Goal: Task Accomplishment & Management: Manage account settings

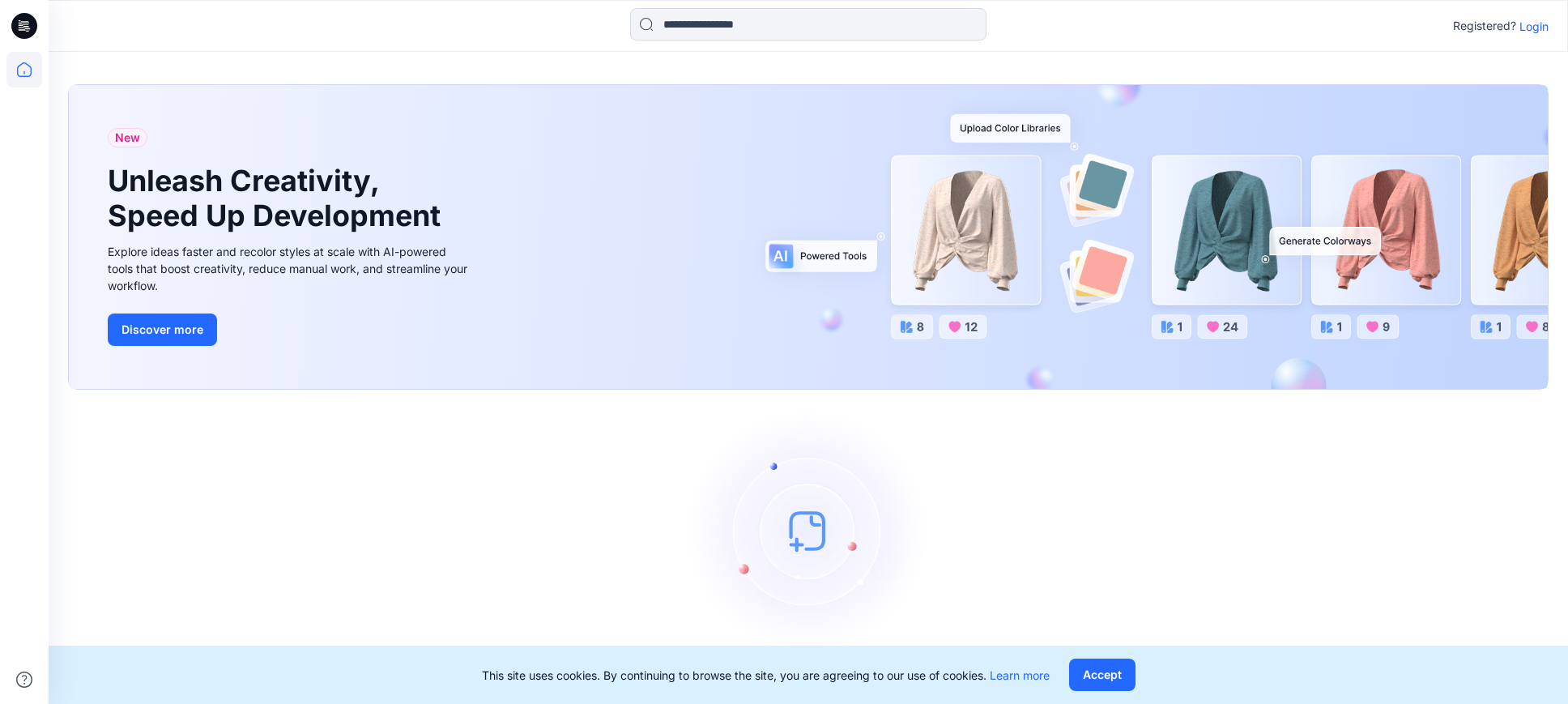
click at [1529, 25] on p "Login" at bounding box center [1534, 26] width 29 height 17
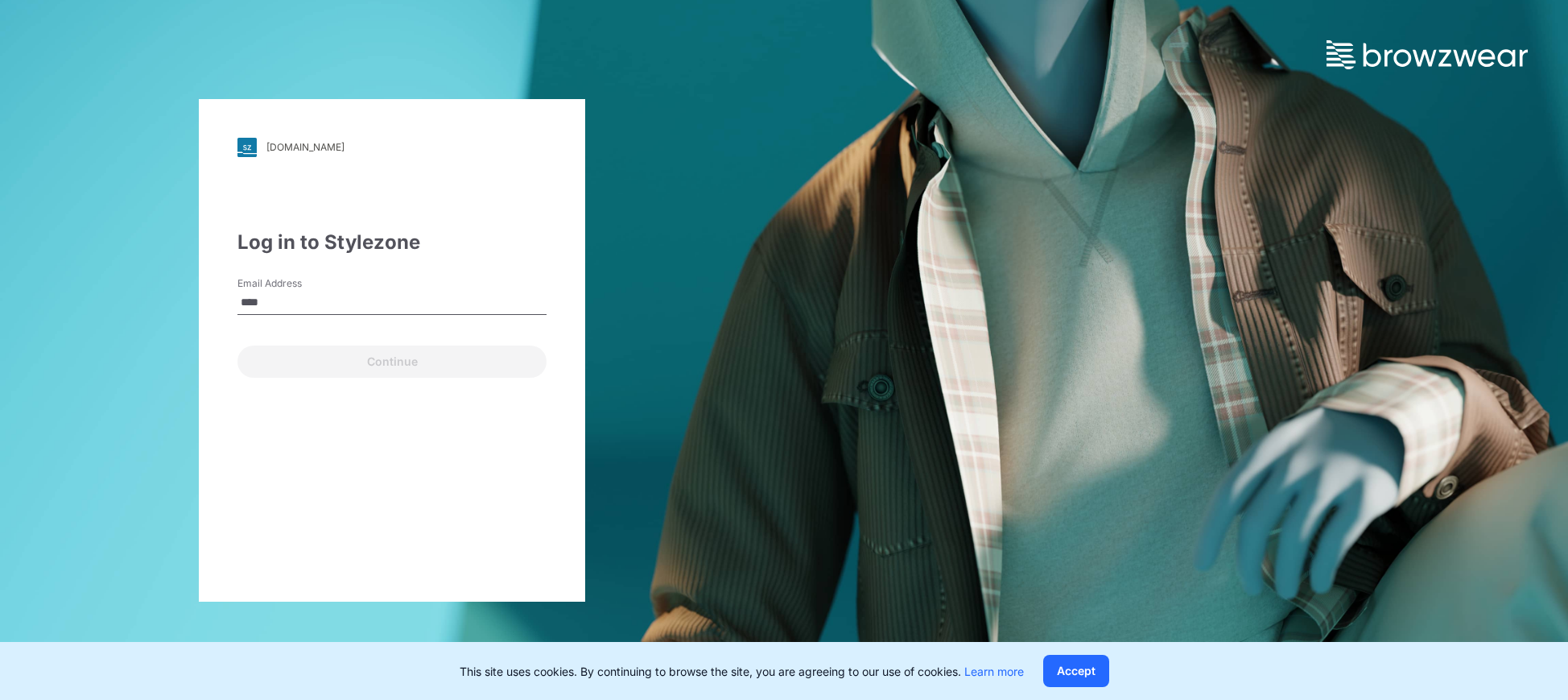
type input "**********"
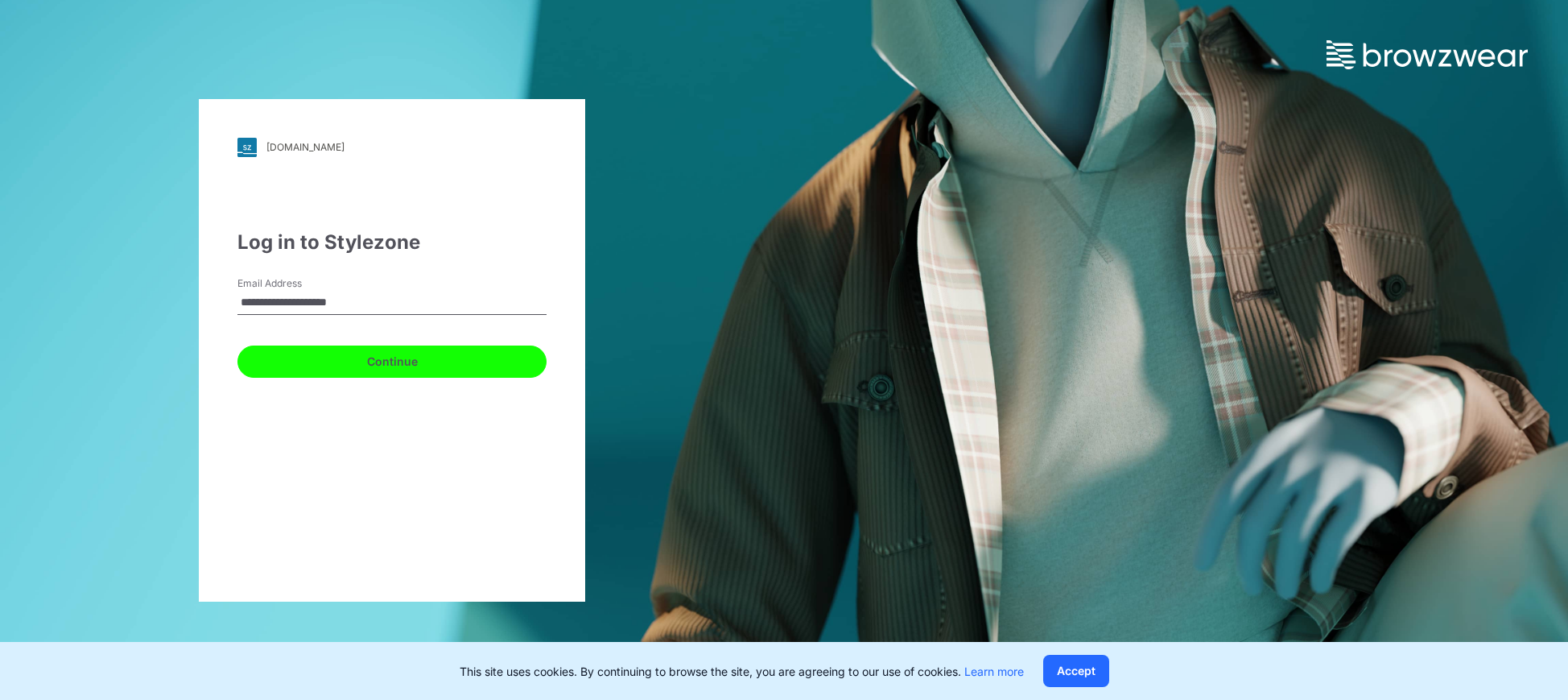
click at [381, 359] on button "Continue" at bounding box center [392, 361] width 309 height 32
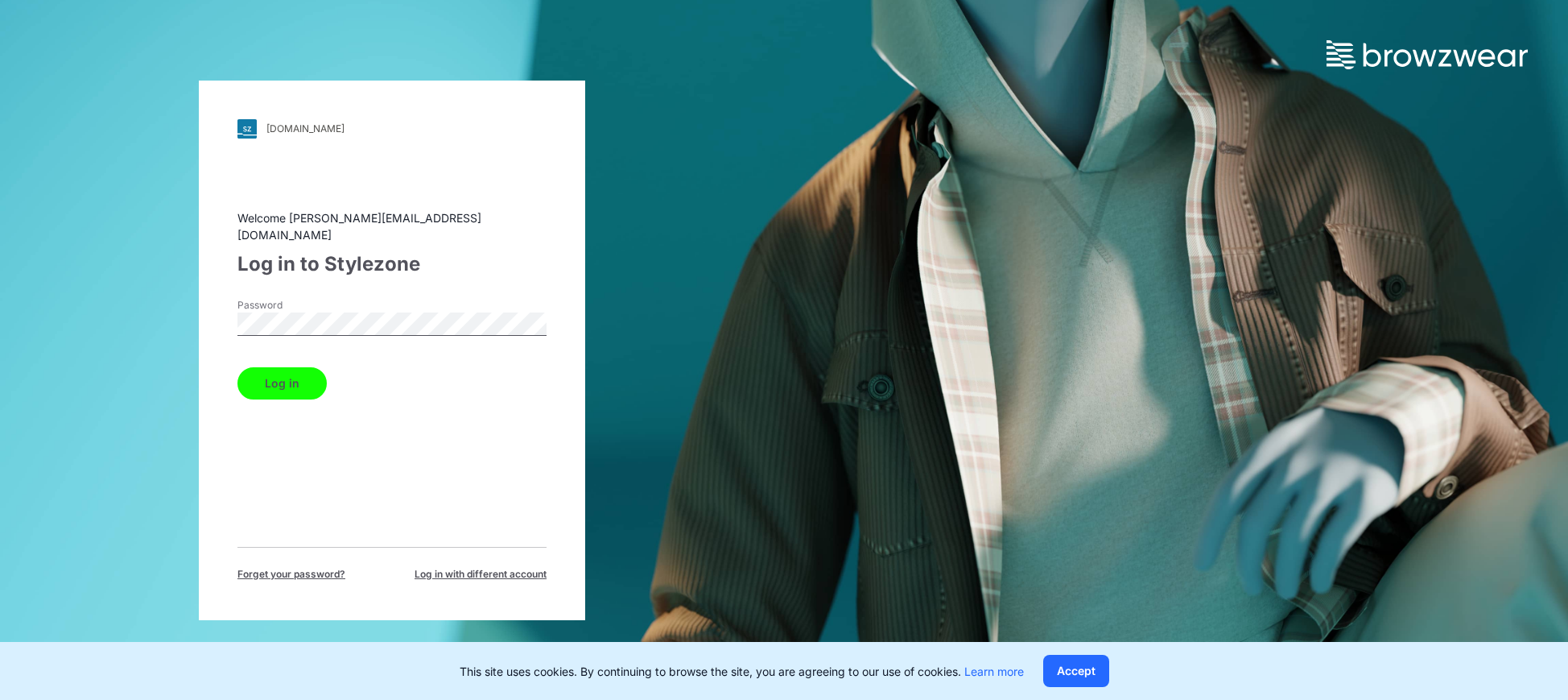
click at [286, 374] on button "Log in" at bounding box center [282, 383] width 89 height 32
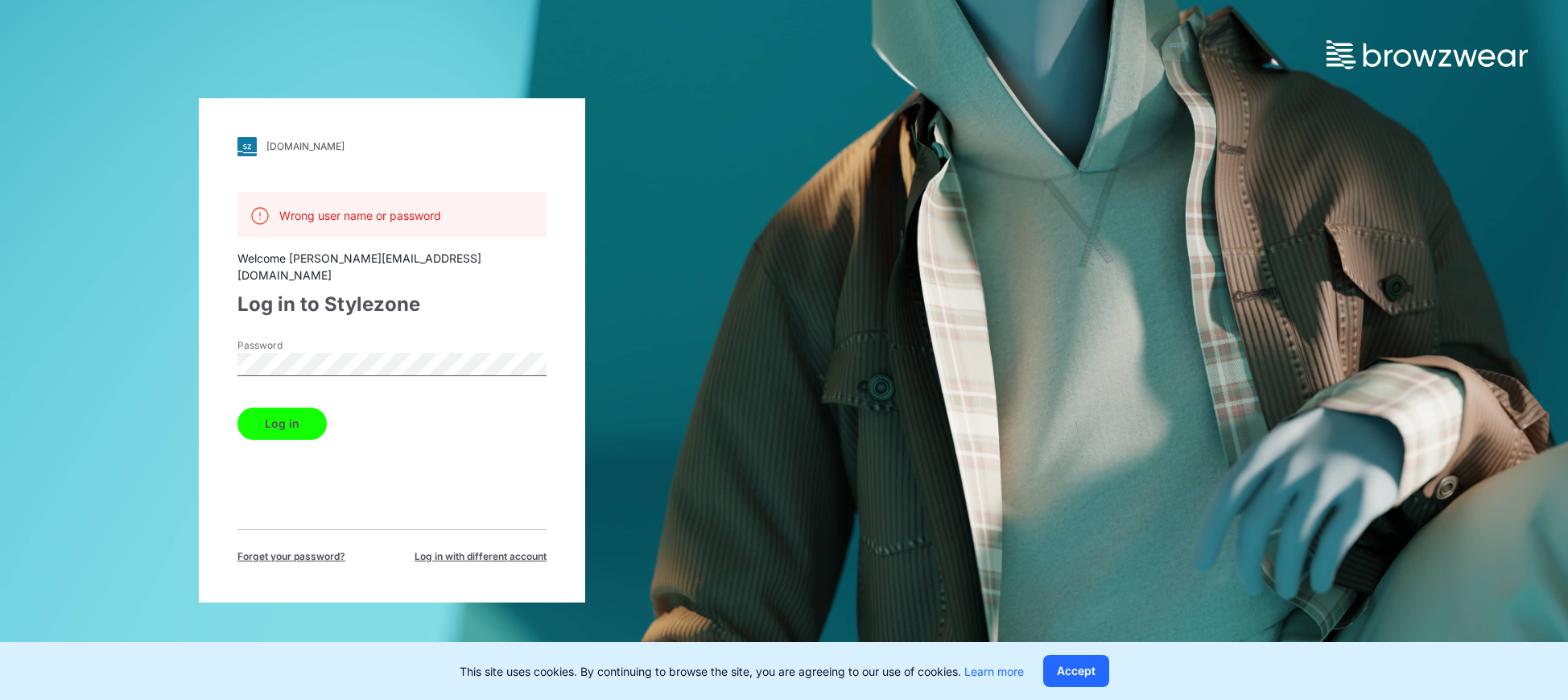
click at [202, 344] on div "[DOMAIN_NAME] Loading... Wrong user name or password Welcome [PERSON_NAME][EMAI…" at bounding box center [392, 350] width 386 height 504
click at [281, 408] on button "Log in" at bounding box center [282, 423] width 89 height 32
click at [156, 351] on div "[DOMAIN_NAME] Loading... Wrong user name or password Welcome [PERSON_NAME][EMAI…" at bounding box center [392, 350] width 784 height 700
click at [287, 408] on button "Log in" at bounding box center [282, 423] width 89 height 32
click at [287, 549] on span "Forget your password?" at bounding box center [291, 556] width 108 height 15
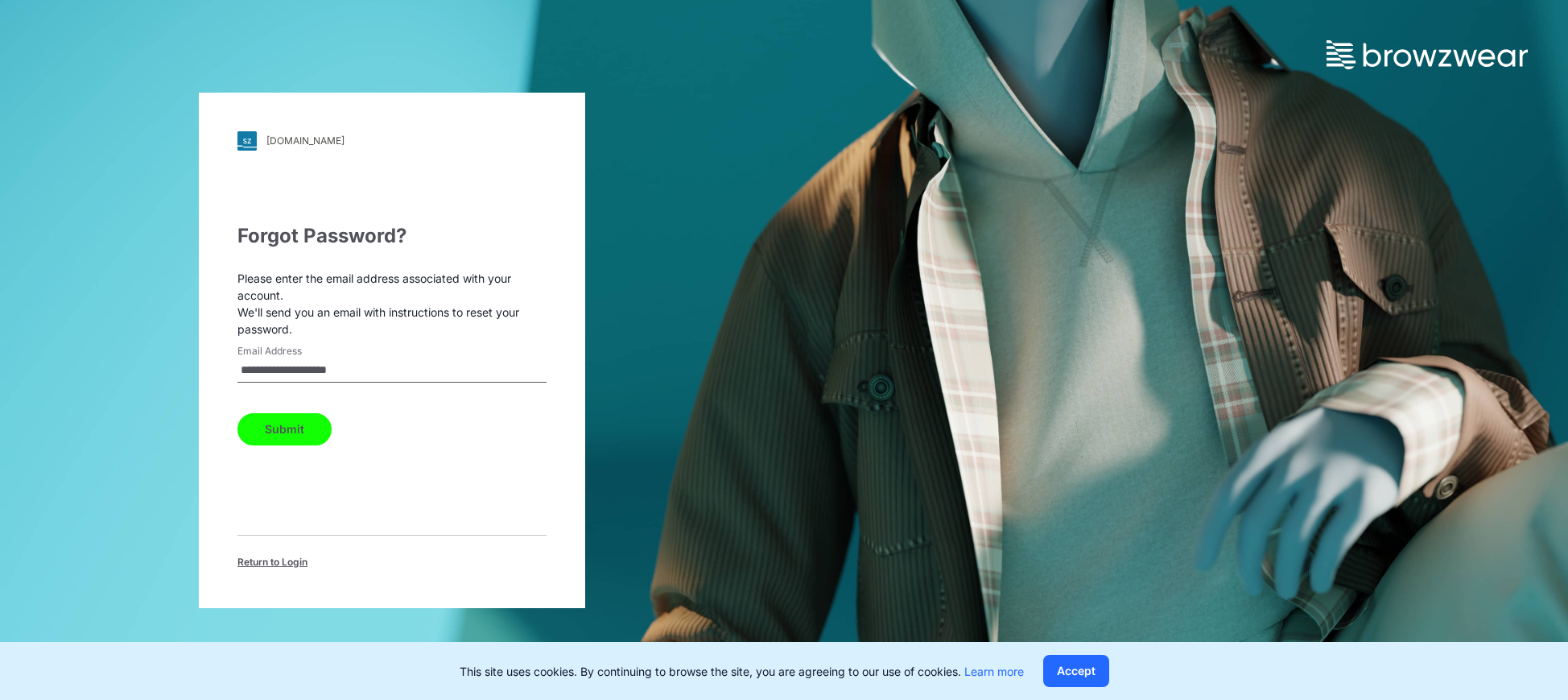
click at [296, 430] on button "Submit" at bounding box center [284, 429] width 94 height 32
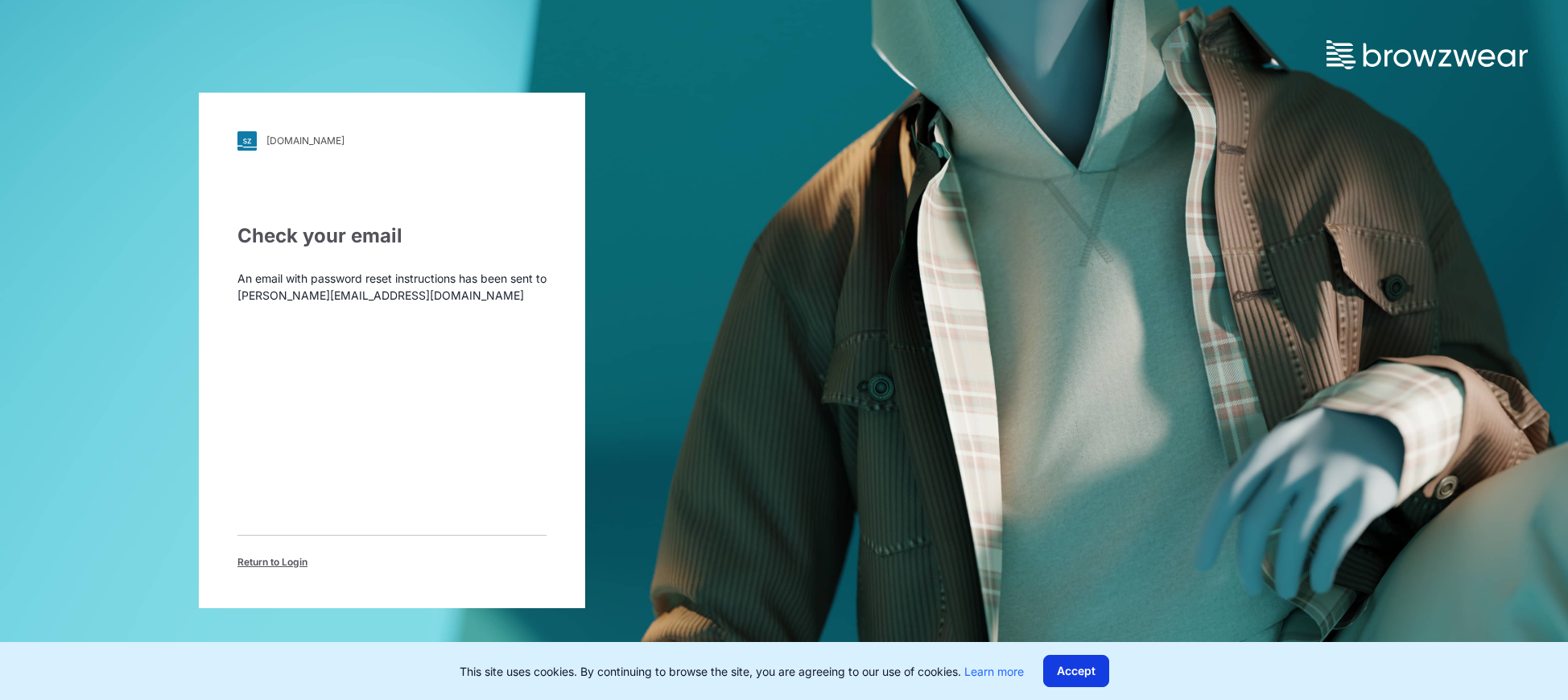
click at [1083, 675] on button "Accept" at bounding box center [1076, 671] width 66 height 32
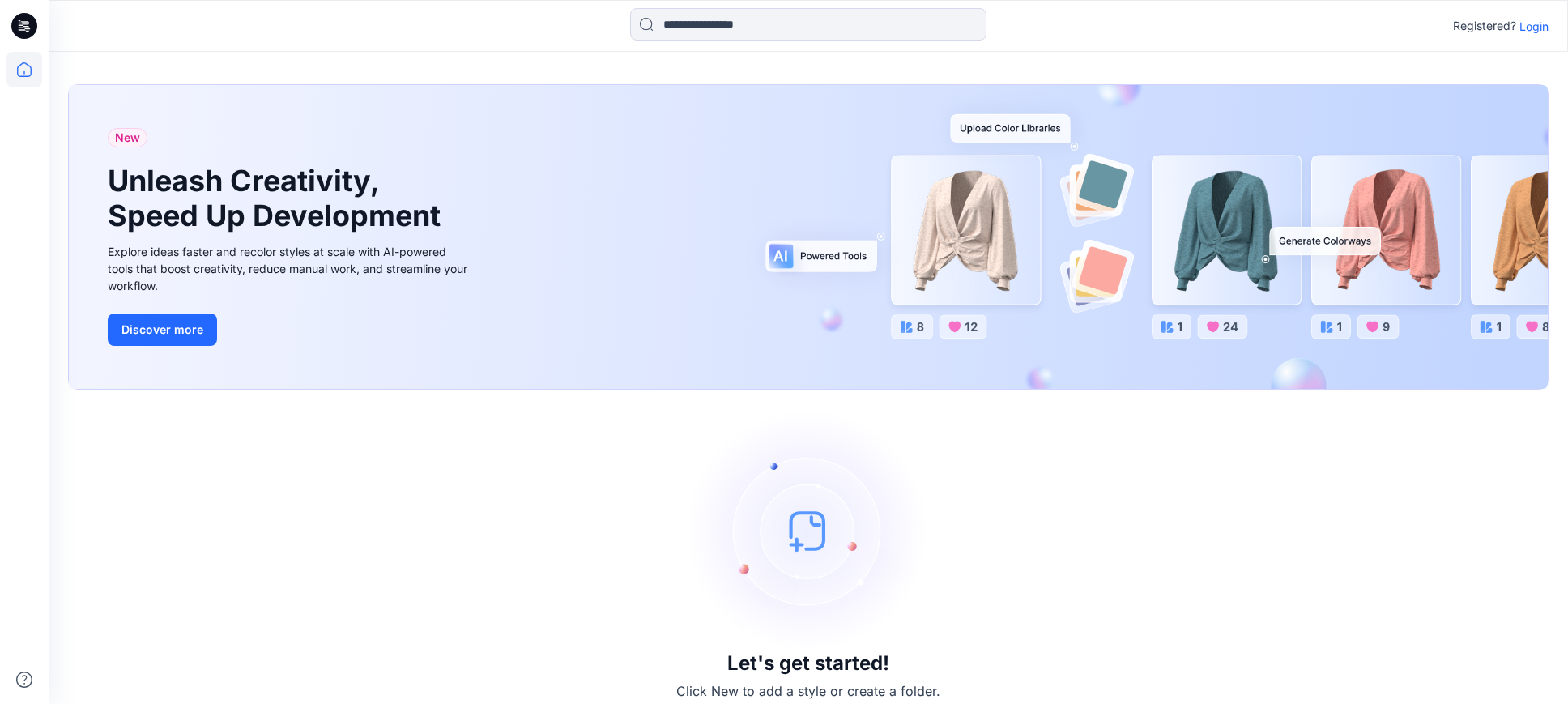
click at [1529, 28] on p "Login" at bounding box center [1534, 26] width 29 height 17
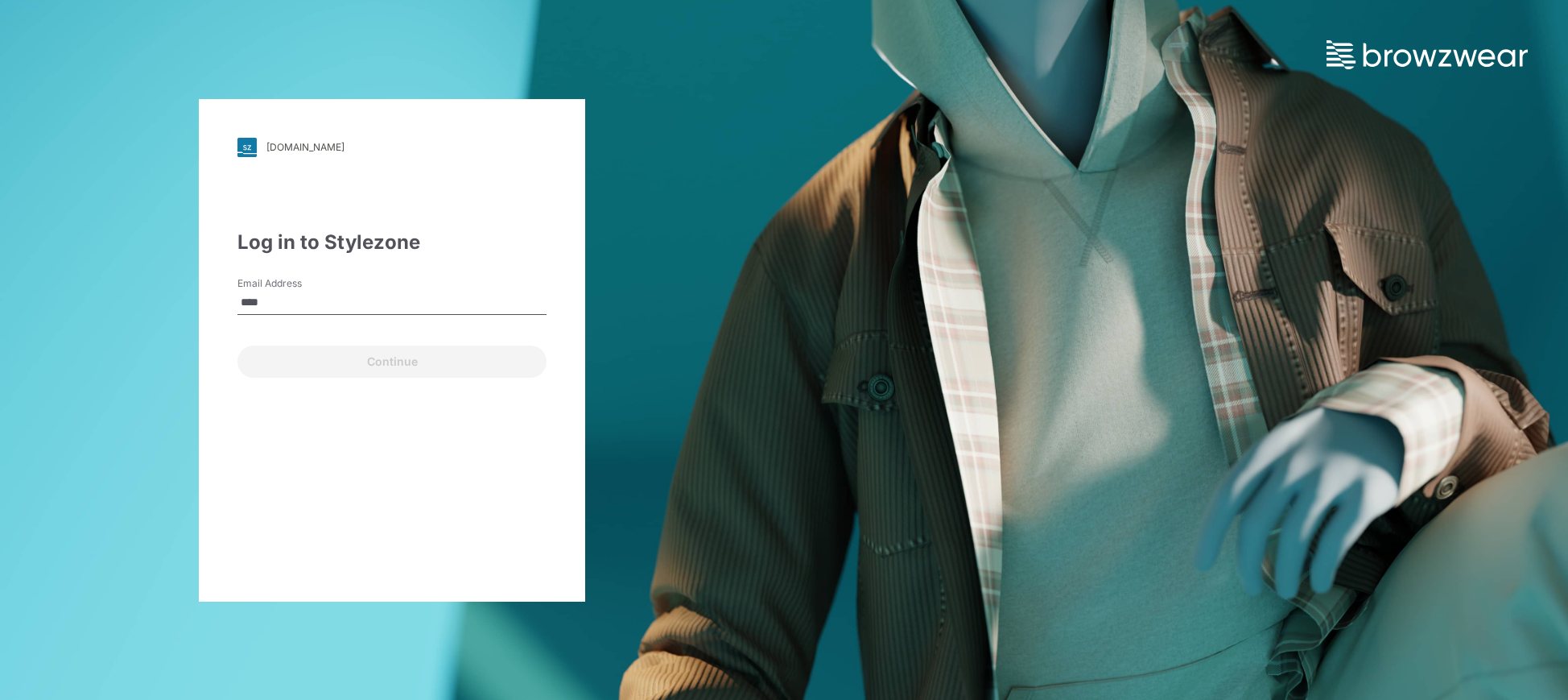
type input "**********"
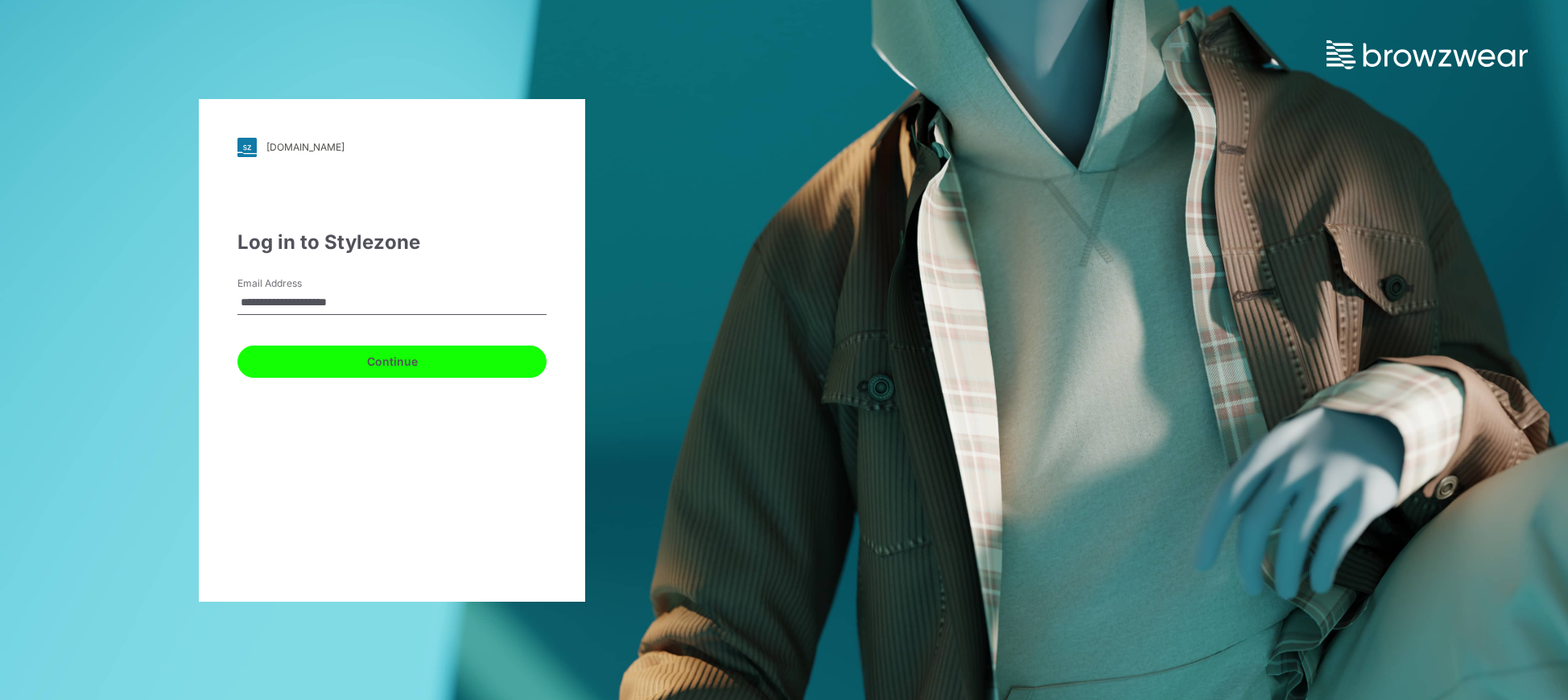
click at [390, 363] on button "Continue" at bounding box center [392, 361] width 309 height 32
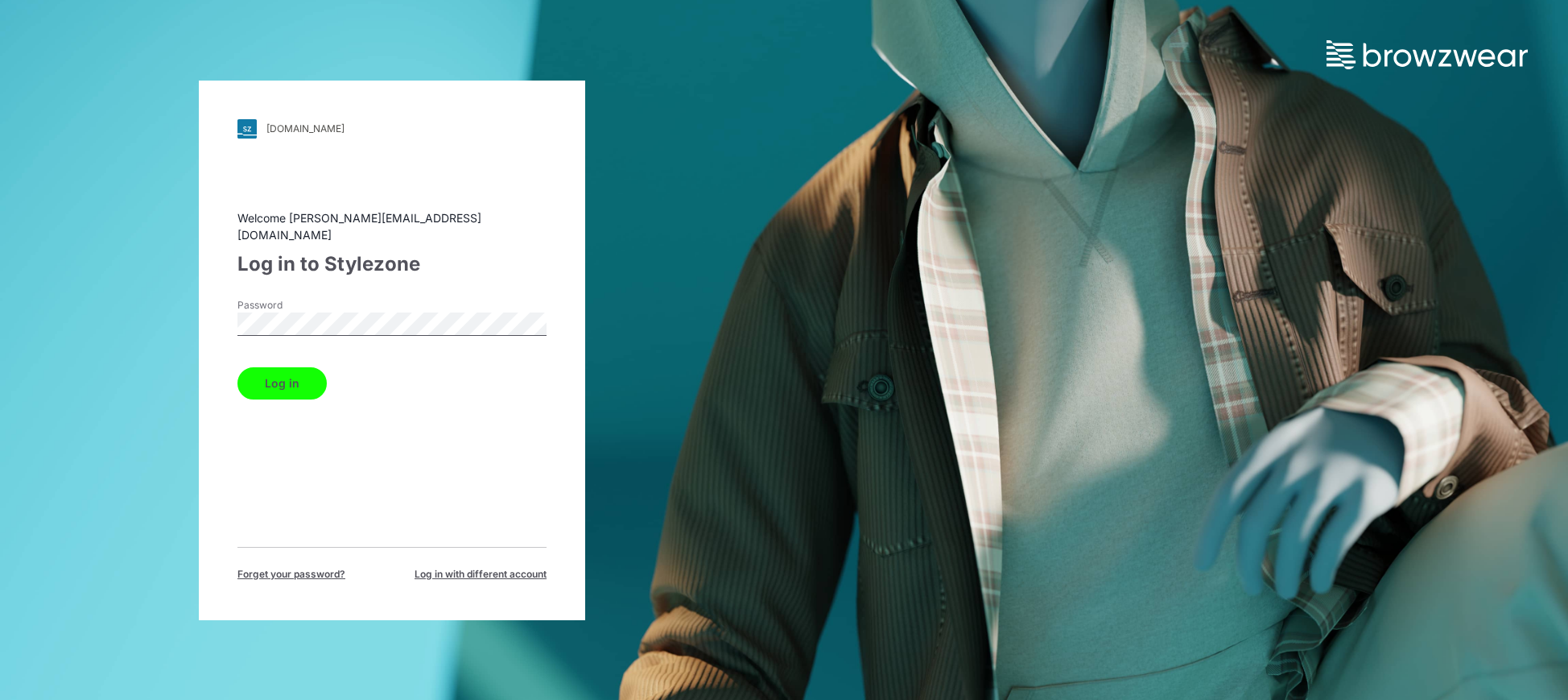
click at [288, 377] on button "Log in" at bounding box center [282, 383] width 89 height 32
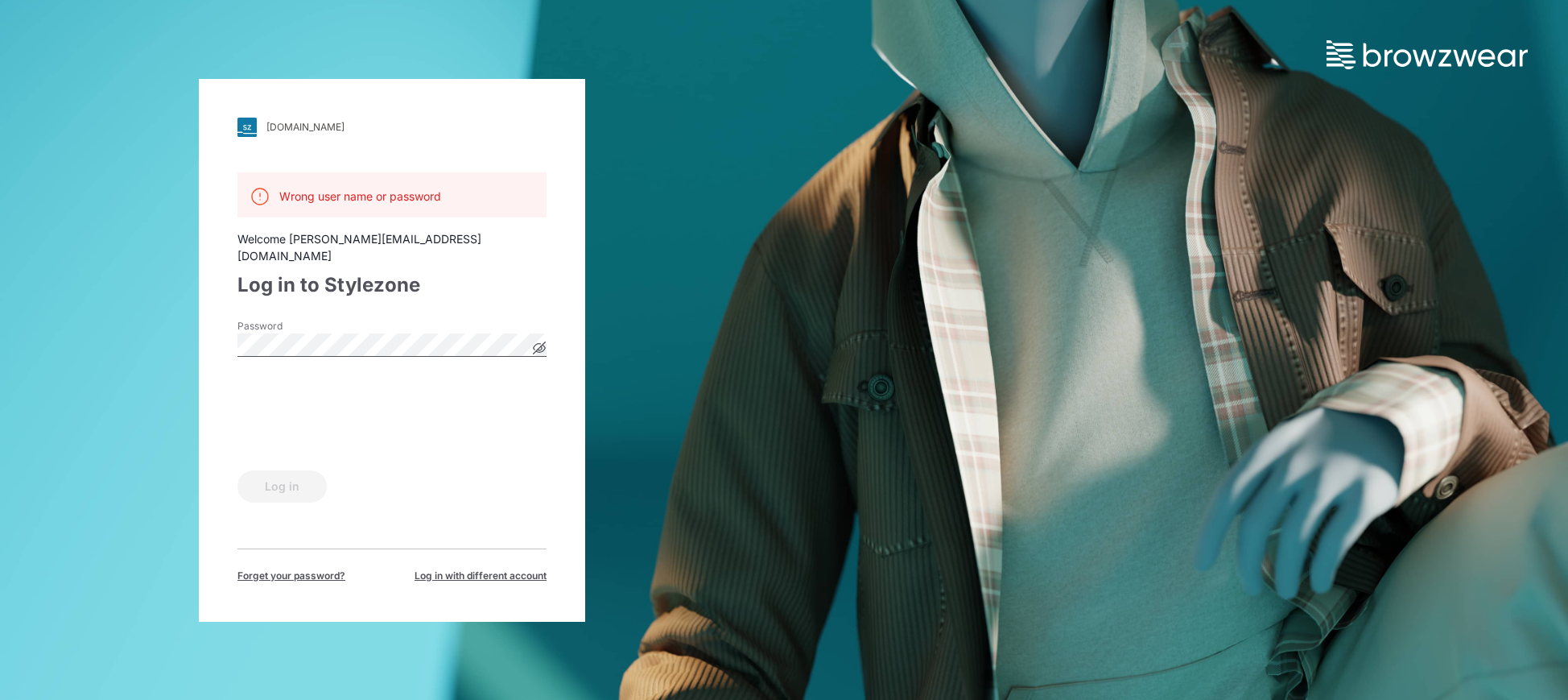
click at [540, 346] on icon at bounding box center [540, 347] width 4 height 4
click at [287, 479] on button "Log in" at bounding box center [282, 486] width 89 height 32
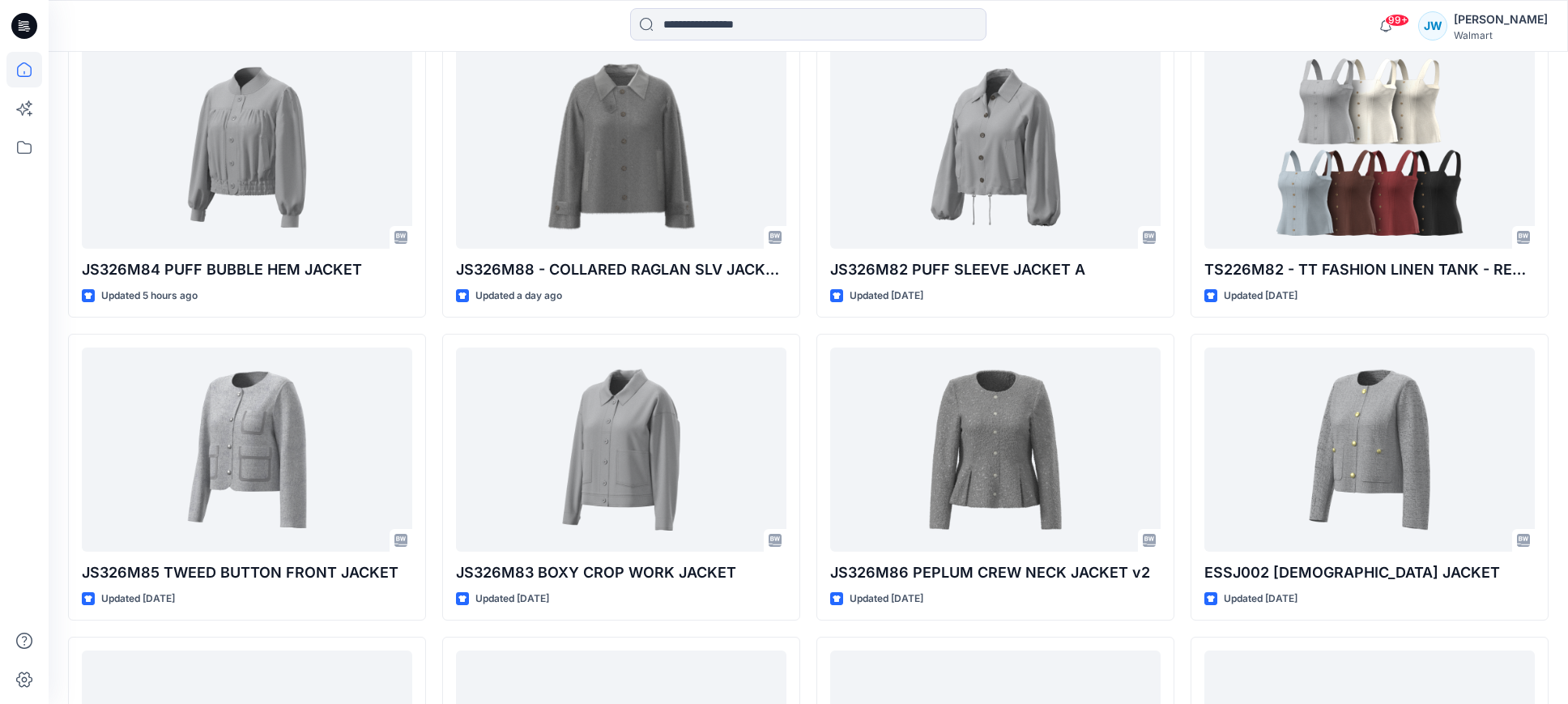
scroll to position [536, 0]
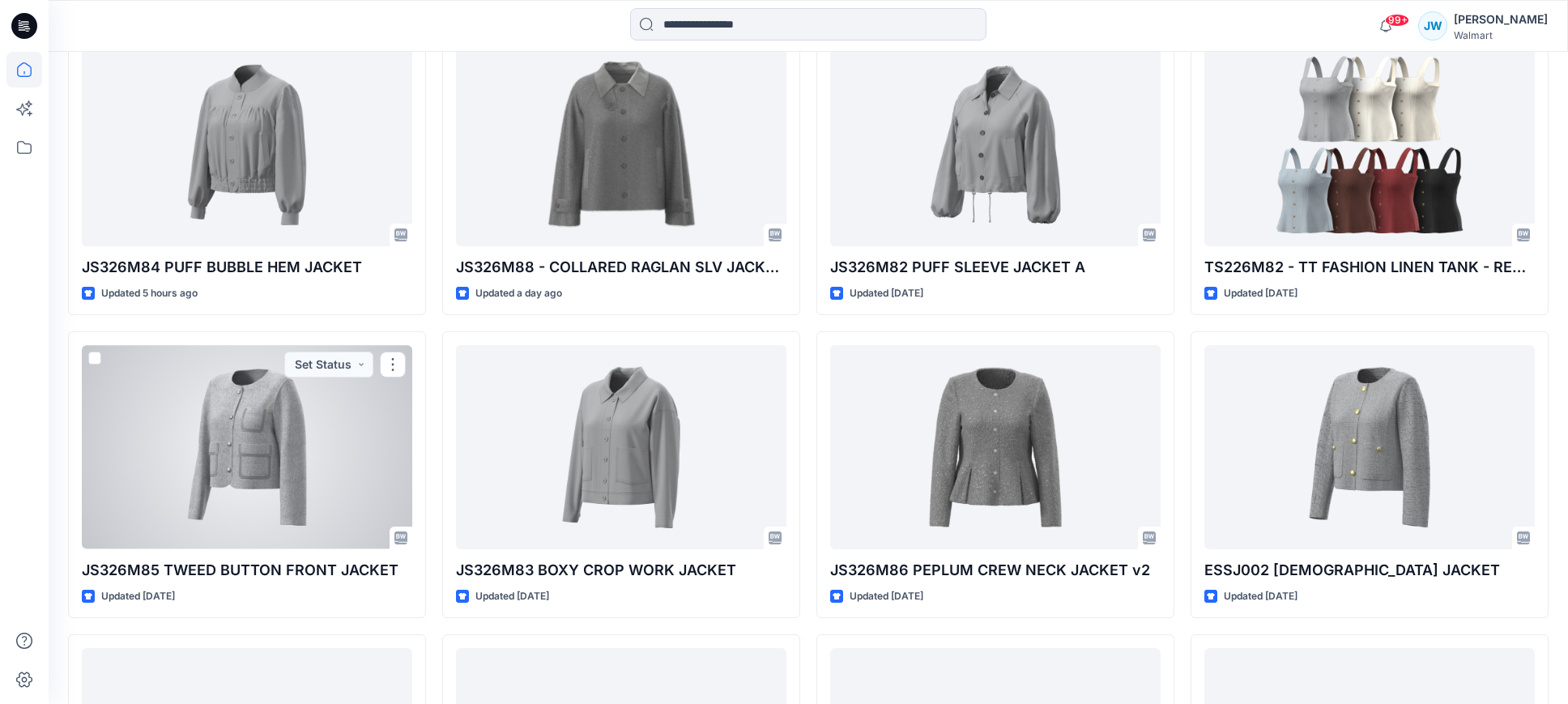
click at [269, 447] on div at bounding box center [247, 446] width 330 height 203
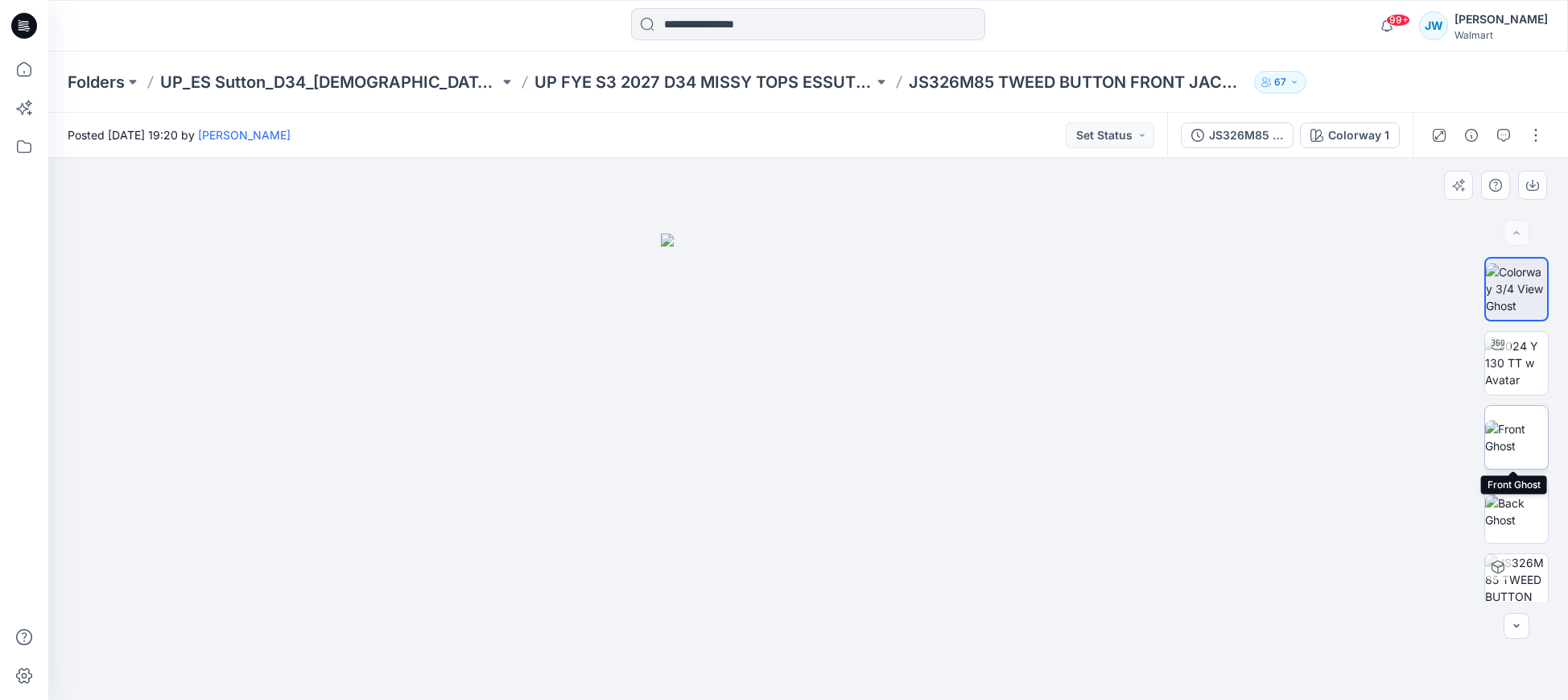
click at [1517, 432] on img at bounding box center [1516, 437] width 63 height 33
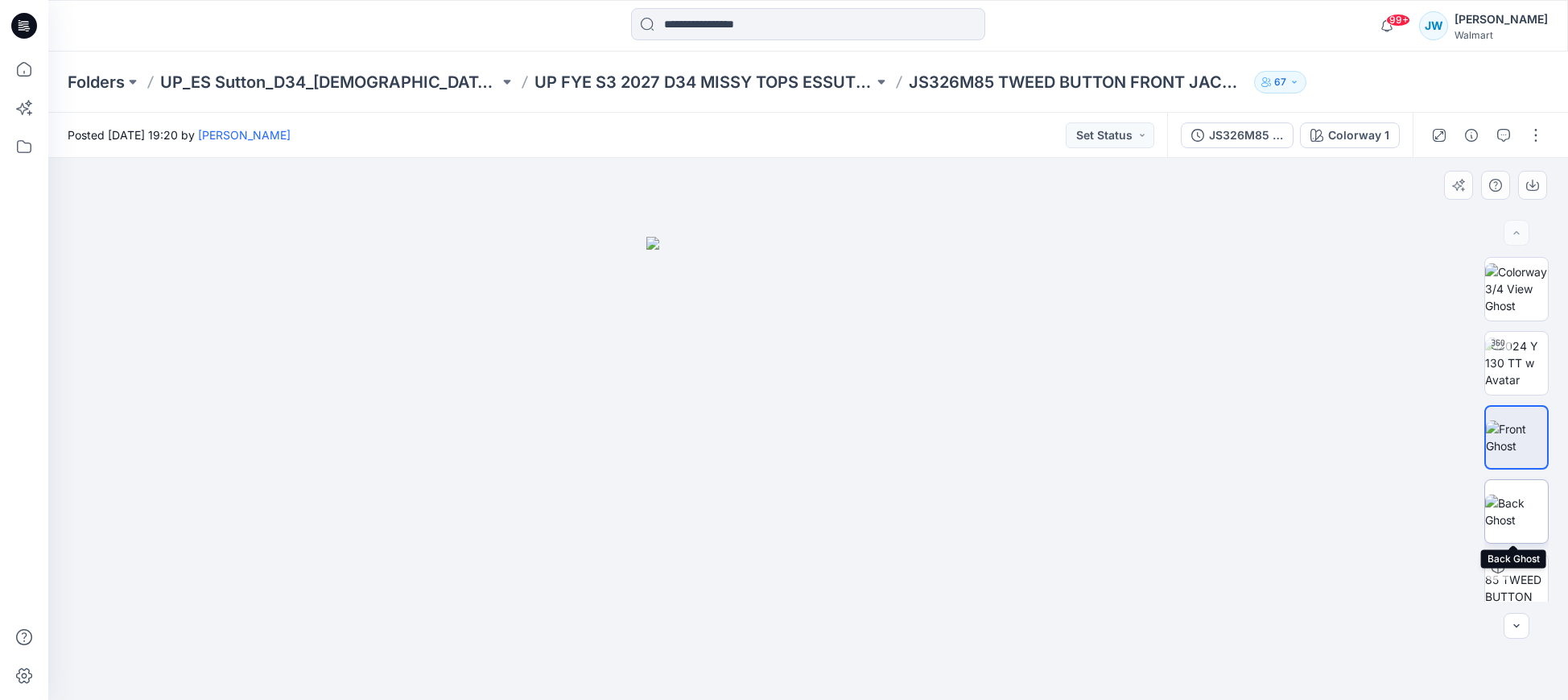
click at [1515, 516] on img at bounding box center [1516, 511] width 63 height 33
